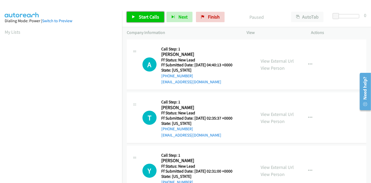
click at [159, 13] on link "Start Calls" at bounding box center [145, 17] width 37 height 10
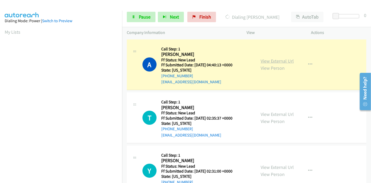
click at [282, 58] on link "View External Url" at bounding box center [276, 61] width 33 height 6
click at [133, 14] on link "Pause" at bounding box center [141, 17] width 29 height 10
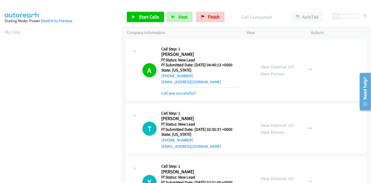
scroll to position [110, 0]
drag, startPoint x: 215, startPoint y: 17, endPoint x: 207, endPoint y: 22, distance: 9.1
click at [215, 17] on span "Finish" at bounding box center [214, 17] width 12 height 6
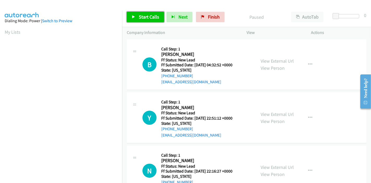
click at [138, 15] on link "Start Calls" at bounding box center [145, 17] width 37 height 10
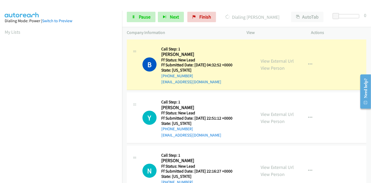
click at [283, 57] on div "View External Url View Person" at bounding box center [276, 64] width 33 height 14
click at [281, 58] on link "View External Url" at bounding box center [276, 61] width 33 height 6
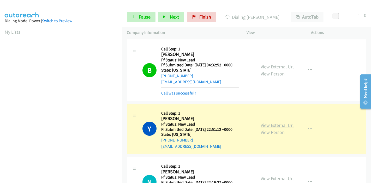
scroll to position [110, 0]
click at [283, 123] on link "View External Url" at bounding box center [276, 125] width 33 height 6
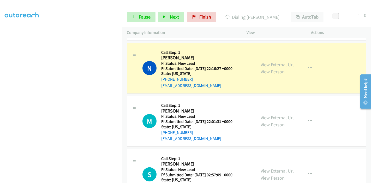
scroll to position [116, 0]
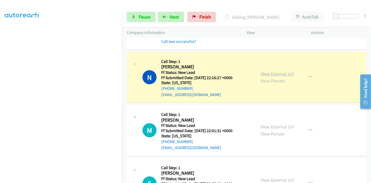
click at [273, 75] on link "View External Url" at bounding box center [276, 74] width 33 height 6
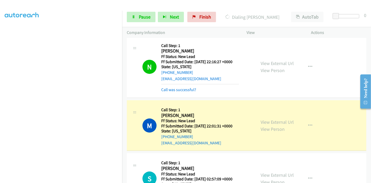
scroll to position [174, 0]
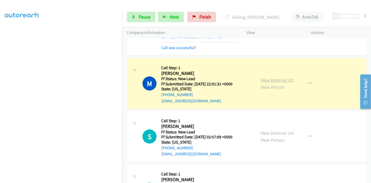
click at [283, 79] on link "View External Url" at bounding box center [276, 80] width 33 height 6
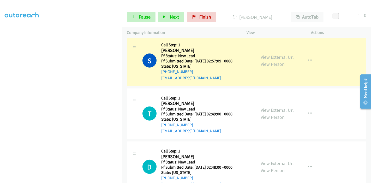
scroll to position [0, 0]
click at [266, 57] on link "View External Url" at bounding box center [276, 57] width 33 height 6
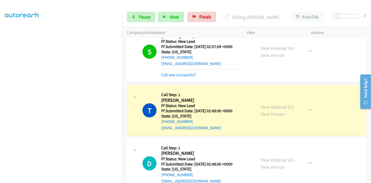
scroll to position [318, 0]
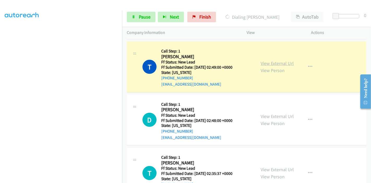
click at [281, 62] on link "View External Url" at bounding box center [276, 63] width 33 height 6
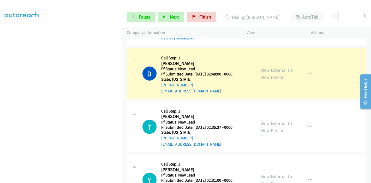
scroll to position [376, 0]
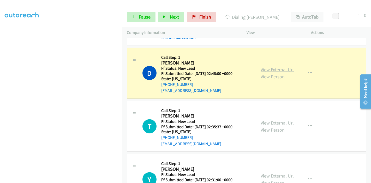
click at [272, 70] on link "View External Url" at bounding box center [276, 69] width 33 height 6
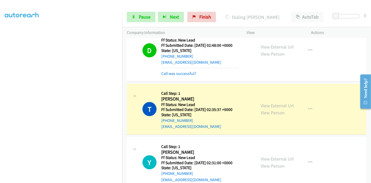
scroll to position [434, 0]
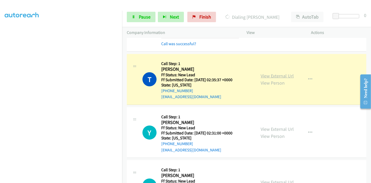
click at [283, 75] on link "View External Url" at bounding box center [276, 76] width 33 height 6
click at [144, 15] on span "Pause" at bounding box center [145, 17] width 12 height 6
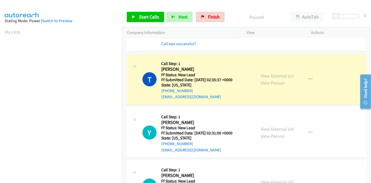
scroll to position [110, 0]
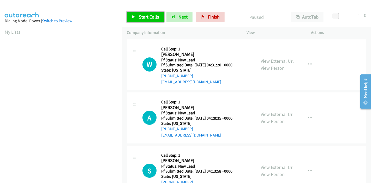
click at [138, 20] on link "Start Calls" at bounding box center [145, 17] width 37 height 10
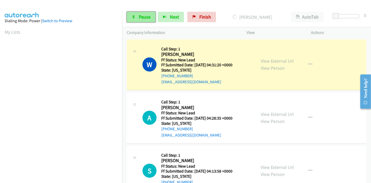
click at [138, 17] on link "Pause" at bounding box center [141, 17] width 29 height 10
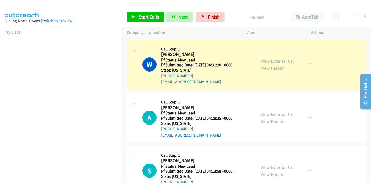
scroll to position [110, 0]
click at [285, 60] on link "View External Url" at bounding box center [276, 61] width 33 height 6
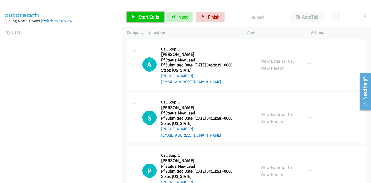
click at [129, 13] on link "Start Calls" at bounding box center [145, 17] width 37 height 10
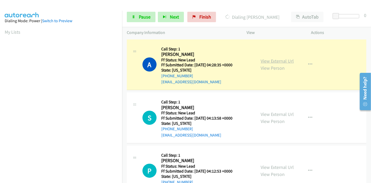
click at [266, 59] on link "View External Url" at bounding box center [276, 61] width 33 height 6
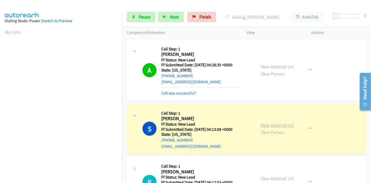
scroll to position [110, 0]
click at [270, 126] on link "View External Url" at bounding box center [276, 125] width 33 height 6
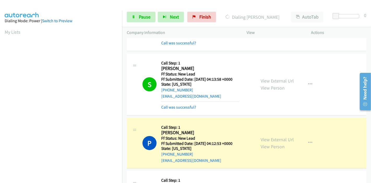
scroll to position [58, 0]
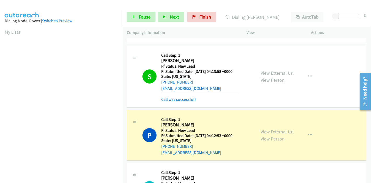
click at [279, 129] on link "View External Url" at bounding box center [276, 131] width 33 height 6
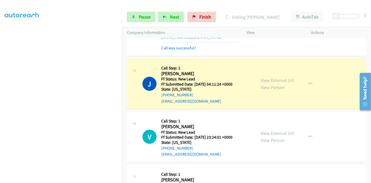
scroll to position [174, 0]
click at [289, 82] on link "View External Url" at bounding box center [276, 80] width 33 height 6
click at [140, 18] on span "Pause" at bounding box center [145, 17] width 12 height 6
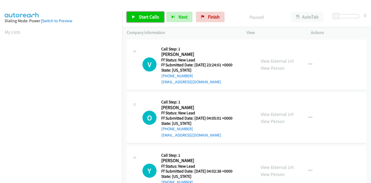
click at [141, 16] on span "Start Calls" at bounding box center [149, 17] width 20 height 6
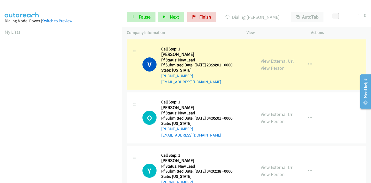
click at [276, 59] on link "View External Url" at bounding box center [276, 61] width 33 height 6
drag, startPoint x: 141, startPoint y: 13, endPoint x: 135, endPoint y: 42, distance: 29.2
click at [141, 14] on link "Pause" at bounding box center [141, 17] width 29 height 10
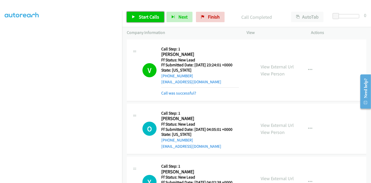
click at [137, 18] on link "Start Calls" at bounding box center [145, 17] width 37 height 10
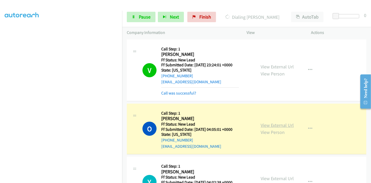
click at [285, 124] on link "View External Url" at bounding box center [276, 125] width 33 height 6
click at [141, 14] on span "Pause" at bounding box center [145, 17] width 12 height 6
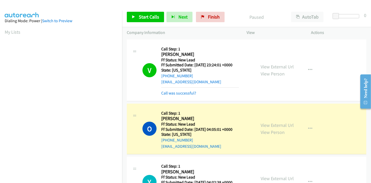
scroll to position [110, 0]
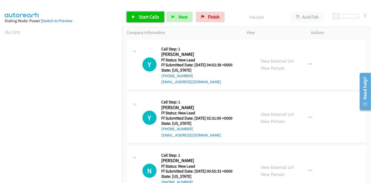
click at [143, 19] on span "Start Calls" at bounding box center [149, 17] width 20 height 6
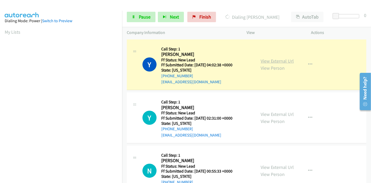
click at [270, 61] on link "View External Url" at bounding box center [276, 61] width 33 height 6
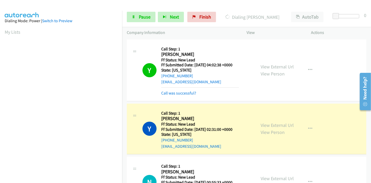
scroll to position [110, 0]
click at [285, 125] on link "View External Url" at bounding box center [276, 125] width 33 height 6
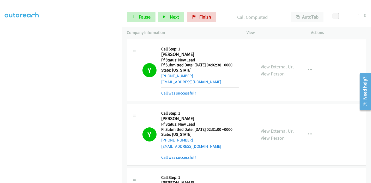
scroll to position [87, 0]
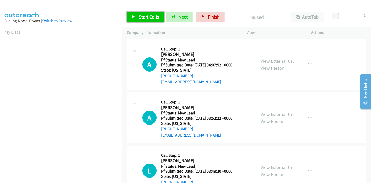
click at [148, 18] on span "Start Calls" at bounding box center [149, 17] width 20 height 6
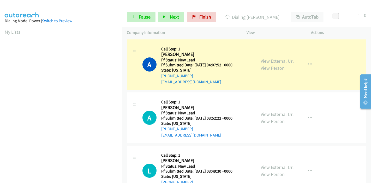
click at [265, 61] on link "View External Url" at bounding box center [276, 61] width 33 height 6
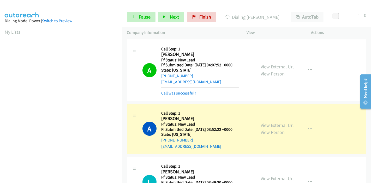
scroll to position [110, 0]
click at [261, 124] on link "View External Url" at bounding box center [276, 125] width 33 height 6
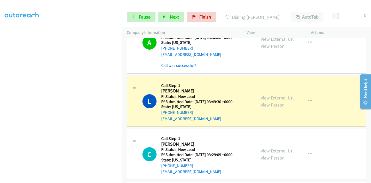
scroll to position [116, 0]
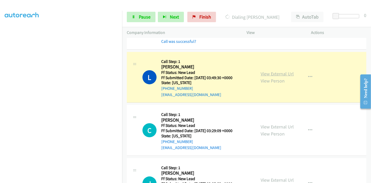
click at [261, 73] on link "View External Url" at bounding box center [276, 74] width 33 height 6
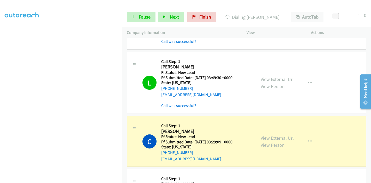
scroll to position [174, 0]
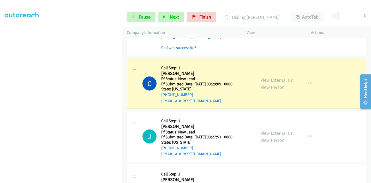
click at [280, 78] on link "View External Url" at bounding box center [276, 80] width 33 height 6
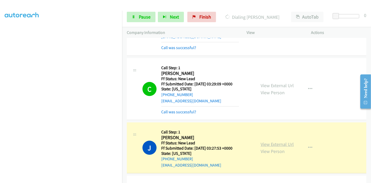
click at [261, 142] on link "View External Url" at bounding box center [276, 144] width 33 height 6
click at [135, 16] on link "Pause" at bounding box center [141, 17] width 29 height 10
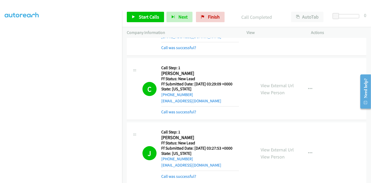
scroll to position [0, 0]
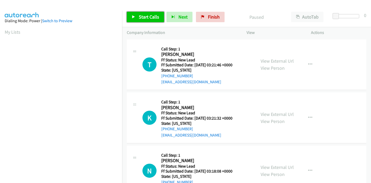
click at [151, 17] on span "Start Calls" at bounding box center [149, 17] width 20 height 6
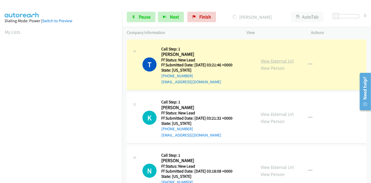
click at [263, 63] on link "View External Url" at bounding box center [276, 61] width 33 height 6
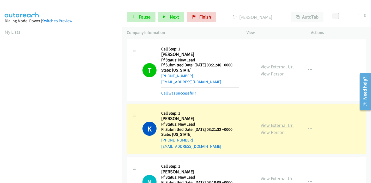
click at [262, 122] on link "View External Url" at bounding box center [276, 125] width 33 height 6
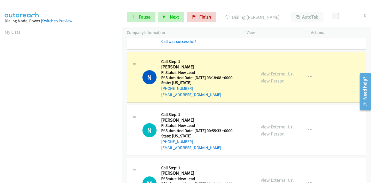
scroll to position [110, 0]
click at [266, 72] on link "View External Url" at bounding box center [276, 74] width 33 height 6
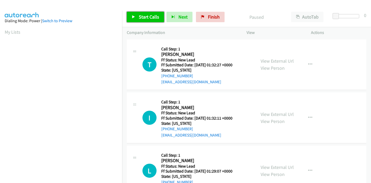
click at [133, 15] on link "Start Calls" at bounding box center [145, 17] width 37 height 10
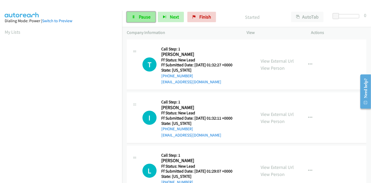
click at [135, 15] on link "Pause" at bounding box center [141, 17] width 29 height 10
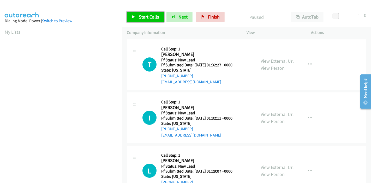
click at [135, 15] on link "Start Calls" at bounding box center [145, 17] width 37 height 10
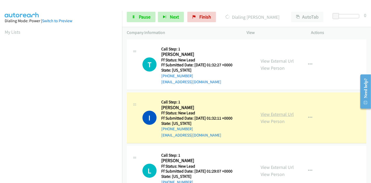
scroll to position [110, 0]
click at [263, 116] on link "View External Url" at bounding box center [276, 114] width 33 height 6
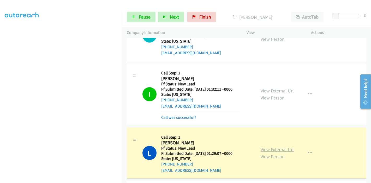
click at [261, 149] on link "View External Url" at bounding box center [276, 149] width 33 height 6
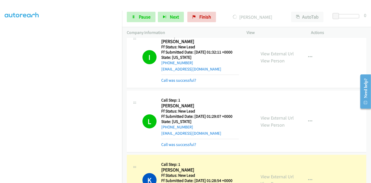
scroll to position [87, 0]
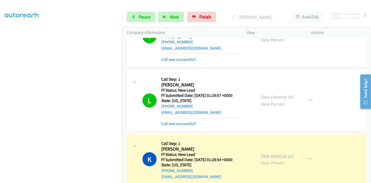
click at [260, 152] on link "View External Url" at bounding box center [276, 155] width 33 height 6
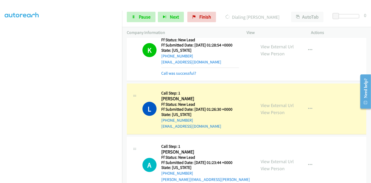
scroll to position [202, 0]
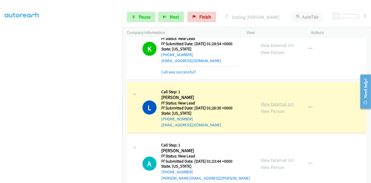
click at [260, 102] on link "View External Url" at bounding box center [276, 104] width 33 height 6
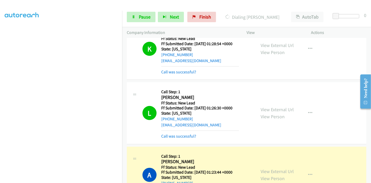
scroll to position [231, 0]
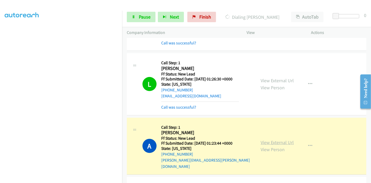
click at [261, 139] on link "View External Url" at bounding box center [276, 142] width 33 height 6
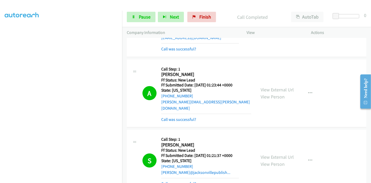
scroll to position [347, 0]
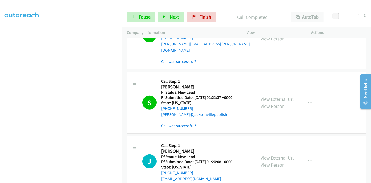
click at [269, 96] on link "View External Url" at bounding box center [276, 99] width 33 height 6
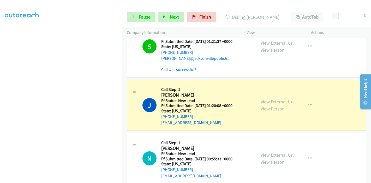
scroll to position [405, 0]
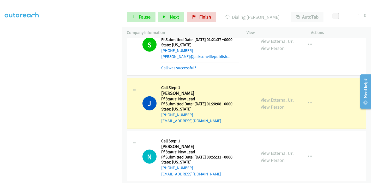
click at [260, 97] on link "View External Url" at bounding box center [276, 100] width 33 height 6
click at [132, 16] on icon at bounding box center [134, 17] width 4 height 4
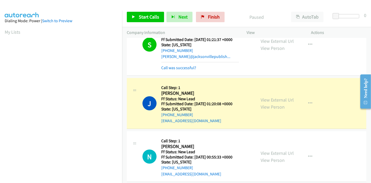
scroll to position [110, 0]
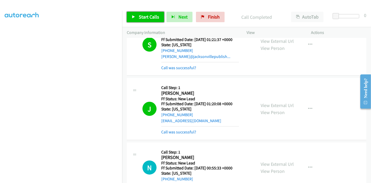
click at [155, 13] on link "Start Calls" at bounding box center [145, 17] width 37 height 10
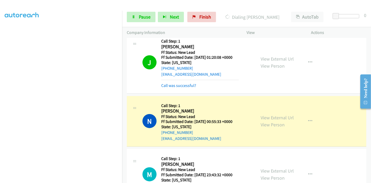
scroll to position [463, 0]
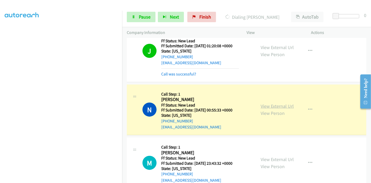
click at [260, 103] on link "View External Url" at bounding box center [276, 106] width 33 height 6
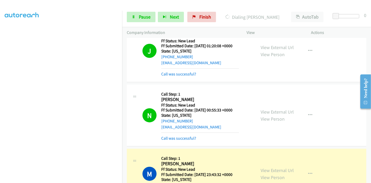
scroll to position [0, 0]
click at [261, 167] on link "View External Url" at bounding box center [276, 170] width 33 height 6
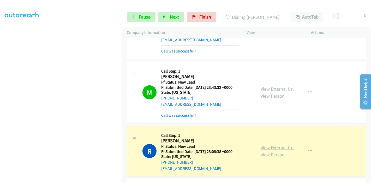
click at [261, 144] on link "View External Url" at bounding box center [276, 147] width 33 height 6
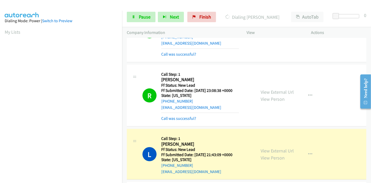
scroll to position [666, 0]
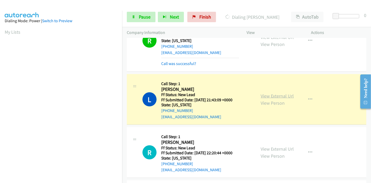
click at [261, 93] on link "View External Url" at bounding box center [276, 96] width 33 height 6
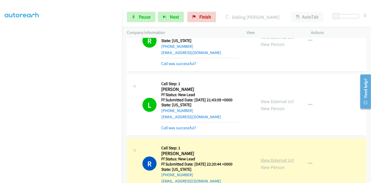
click at [263, 157] on link "View External Url" at bounding box center [276, 160] width 33 height 6
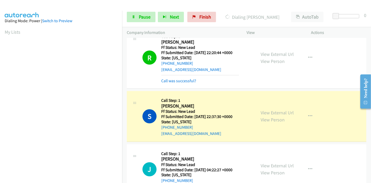
scroll to position [782, 0]
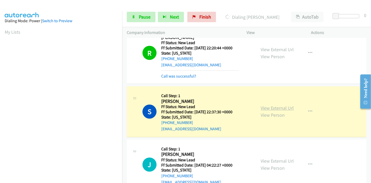
click at [261, 105] on link "View External Url" at bounding box center [276, 108] width 33 height 6
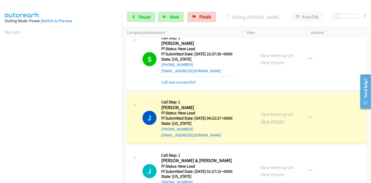
scroll to position [110, 0]
click at [263, 111] on link "View External Url" at bounding box center [276, 114] width 33 height 6
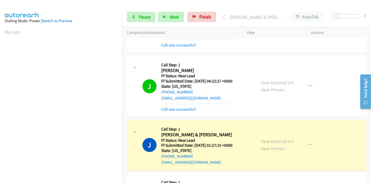
scroll to position [926, 0]
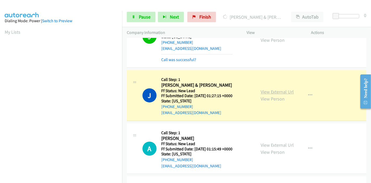
click at [260, 89] on link "View External Url" at bounding box center [276, 92] width 33 height 6
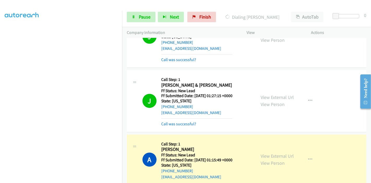
scroll to position [0, 0]
click at [266, 153] on link "View External Url" at bounding box center [276, 156] width 33 height 6
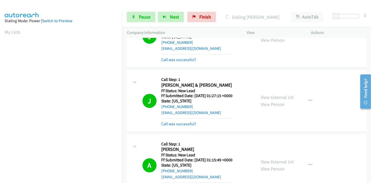
scroll to position [984, 0]
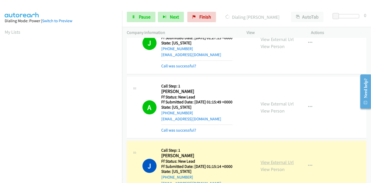
click at [260, 159] on link "View External Url" at bounding box center [276, 162] width 33 height 6
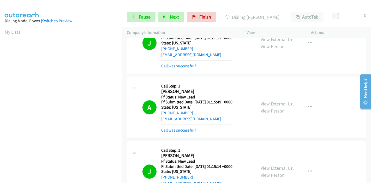
scroll to position [1100, 0]
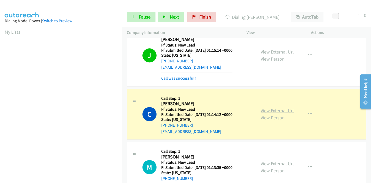
click at [262, 107] on link "View External Url" at bounding box center [276, 110] width 33 height 6
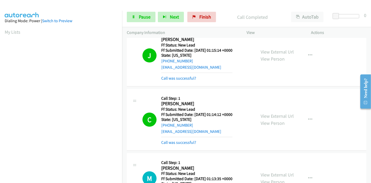
scroll to position [110, 0]
click at [137, 17] on link "Pause" at bounding box center [141, 17] width 29 height 10
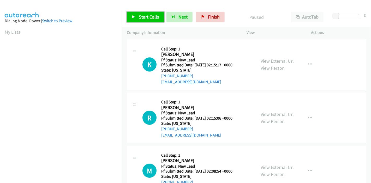
drag, startPoint x: 0, startPoint y: 0, endPoint x: 146, endPoint y: 16, distance: 147.1
click at [146, 16] on span "Start Calls" at bounding box center [149, 17] width 20 height 6
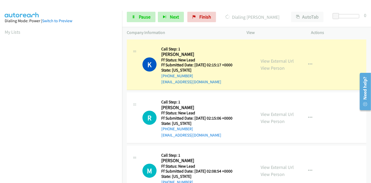
scroll to position [110, 0]
click at [283, 60] on link "View External Url" at bounding box center [276, 61] width 33 height 6
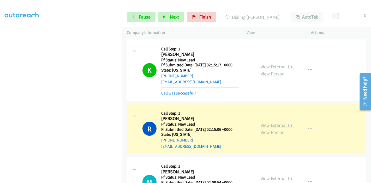
click at [260, 125] on link "View External Url" at bounding box center [276, 125] width 33 height 6
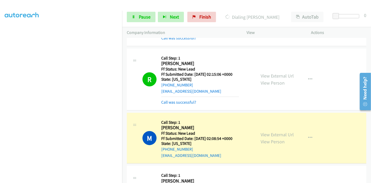
scroll to position [87, 0]
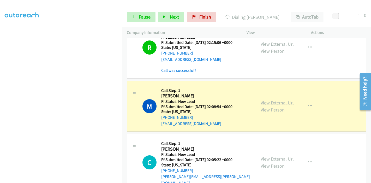
click at [262, 100] on link "View External Url" at bounding box center [276, 103] width 33 height 6
click at [146, 16] on span "Pause" at bounding box center [145, 17] width 12 height 6
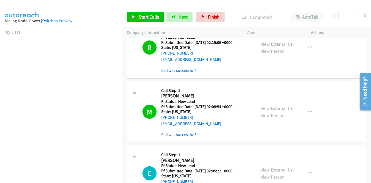
scroll to position [110, 0]
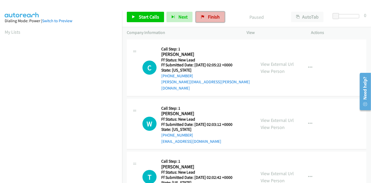
click at [208, 18] on span "Finish" at bounding box center [214, 17] width 12 height 6
